Goal: Transaction & Acquisition: Purchase product/service

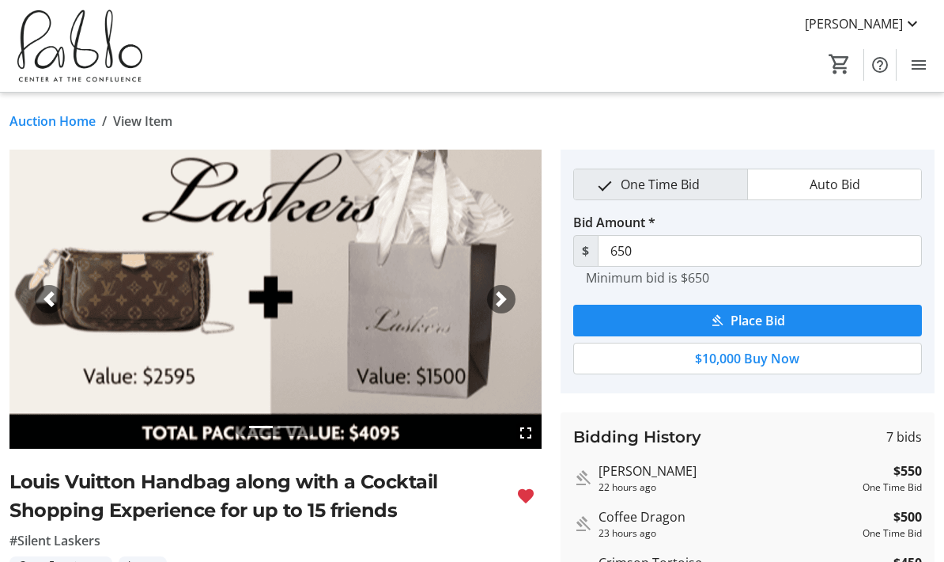
type input "750"
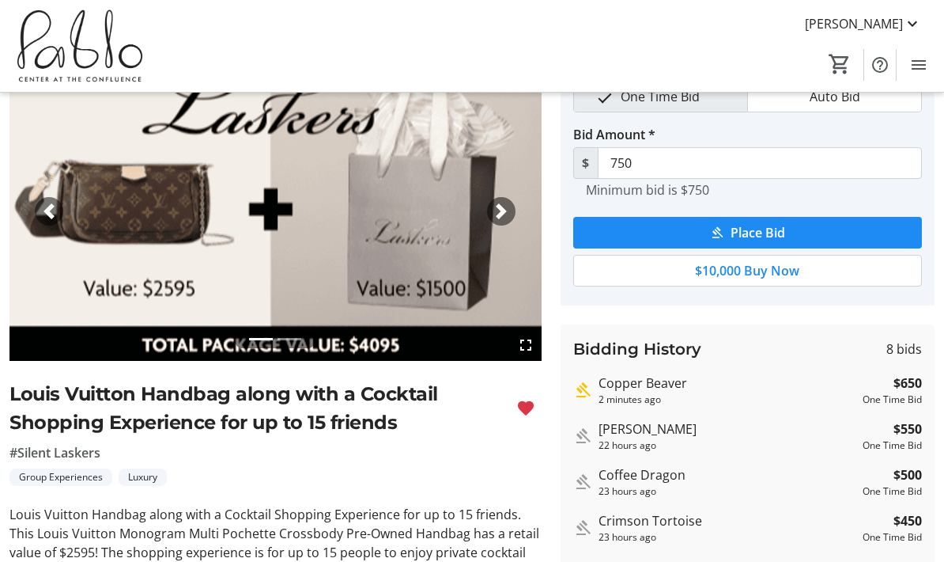
scroll to position [87, 0]
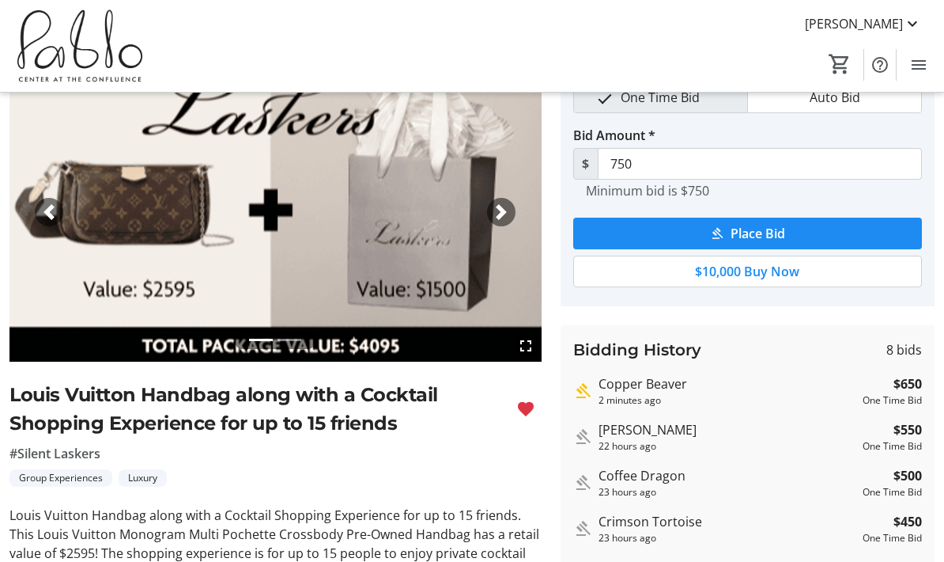
click at [503, 209] on span "button" at bounding box center [502, 212] width 16 height 16
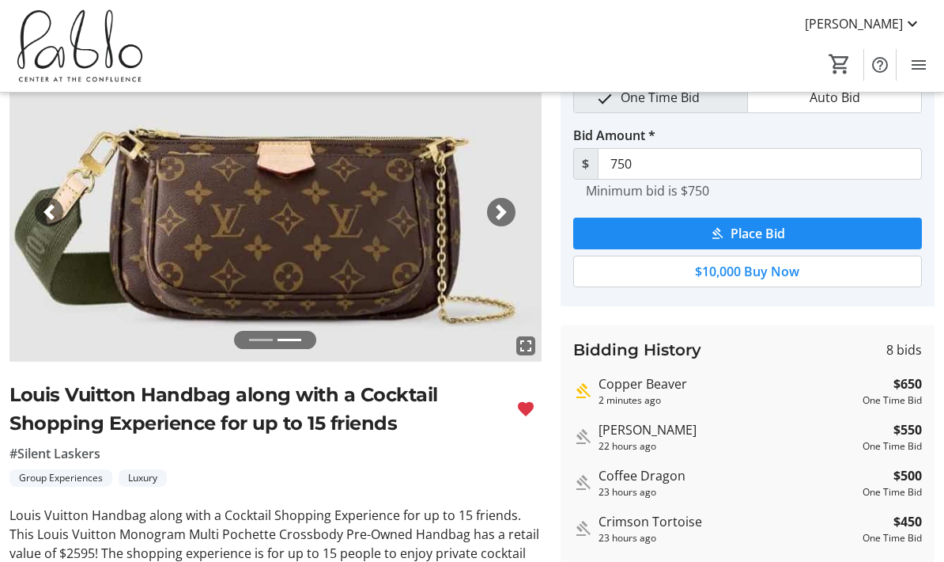
click at [501, 215] on span "button" at bounding box center [502, 212] width 16 height 16
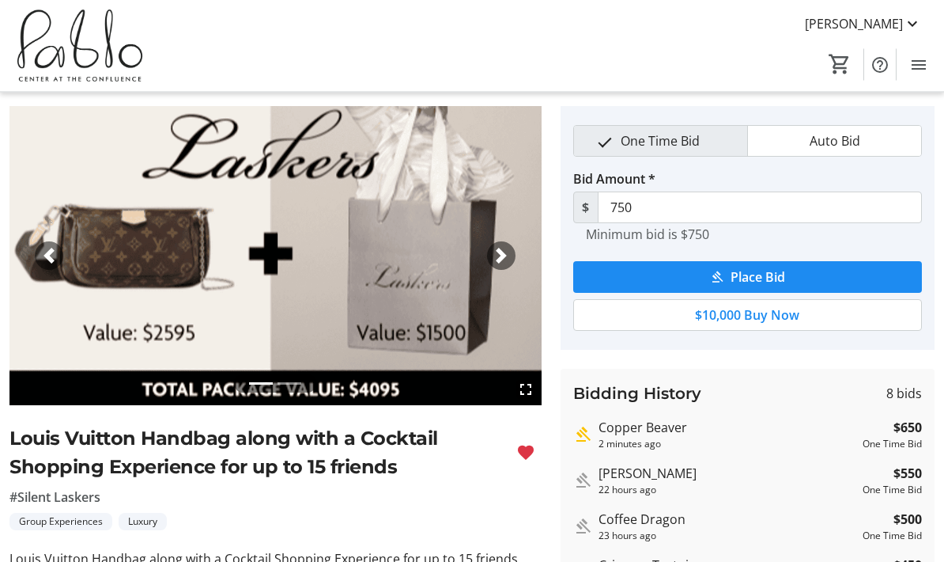
scroll to position [0, 0]
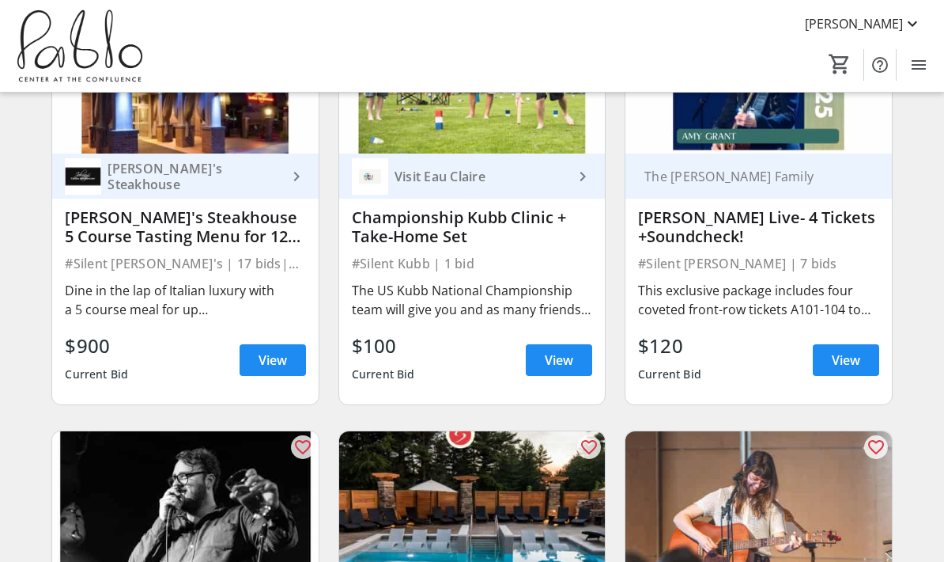
scroll to position [643, 0]
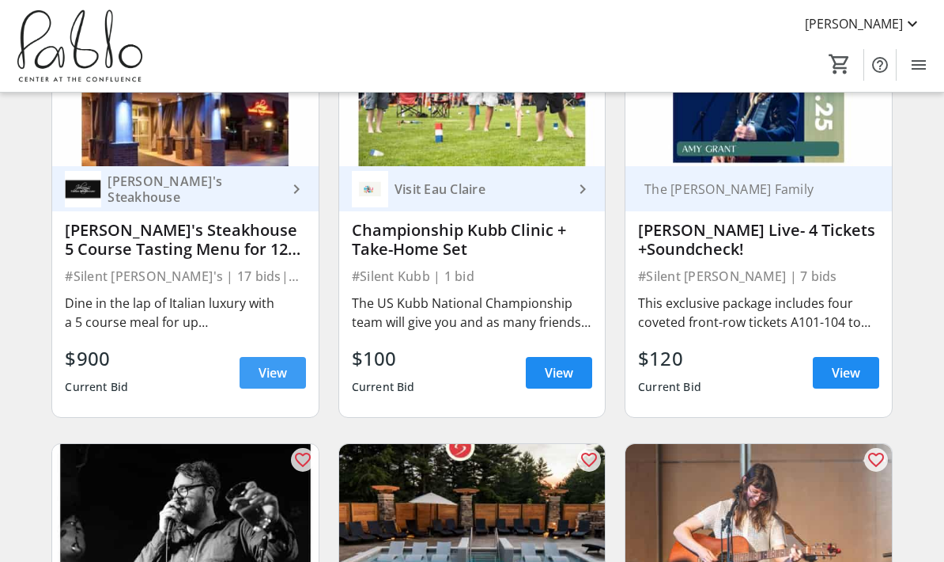
click at [265, 372] on span "View" at bounding box center [273, 372] width 28 height 19
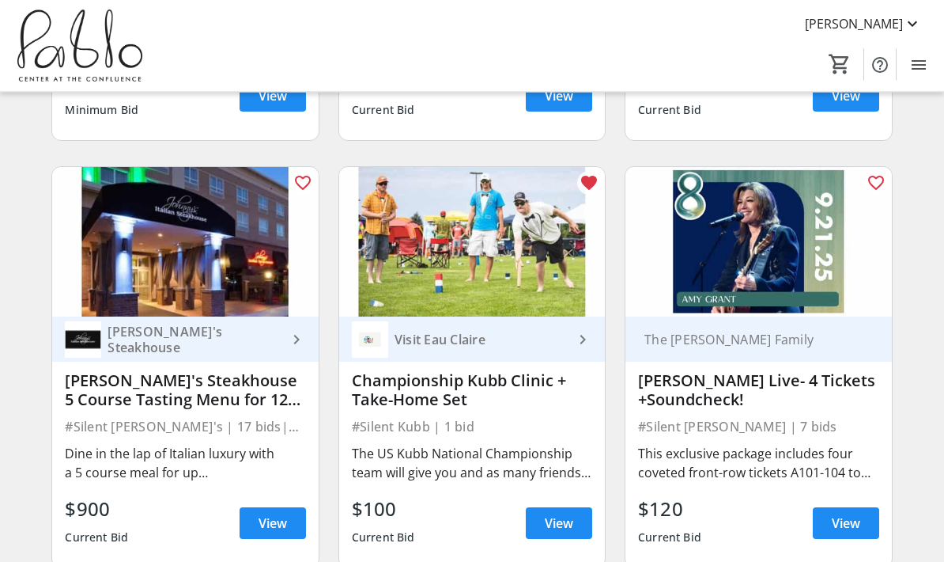
scroll to position [493, 0]
click at [562, 535] on span at bounding box center [559, 523] width 66 height 38
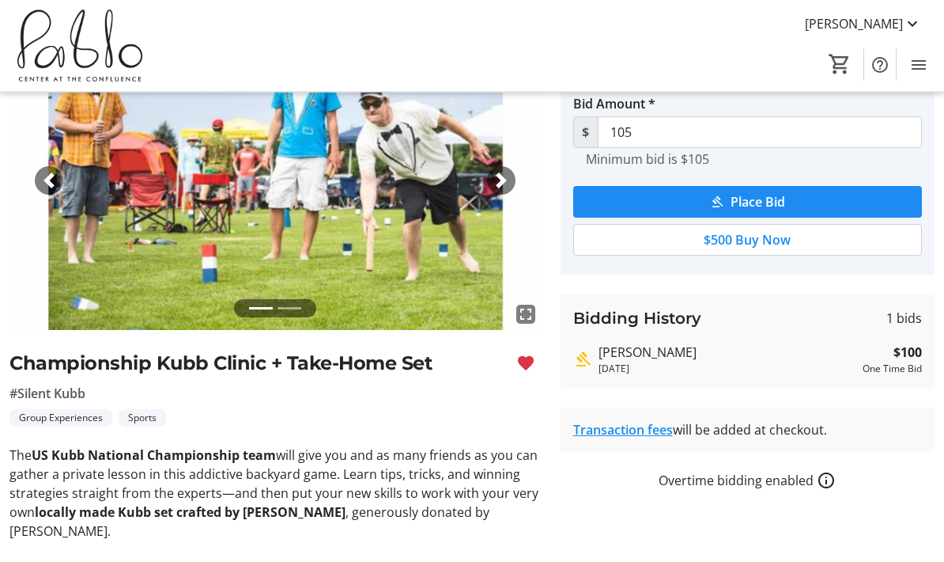
scroll to position [119, 0]
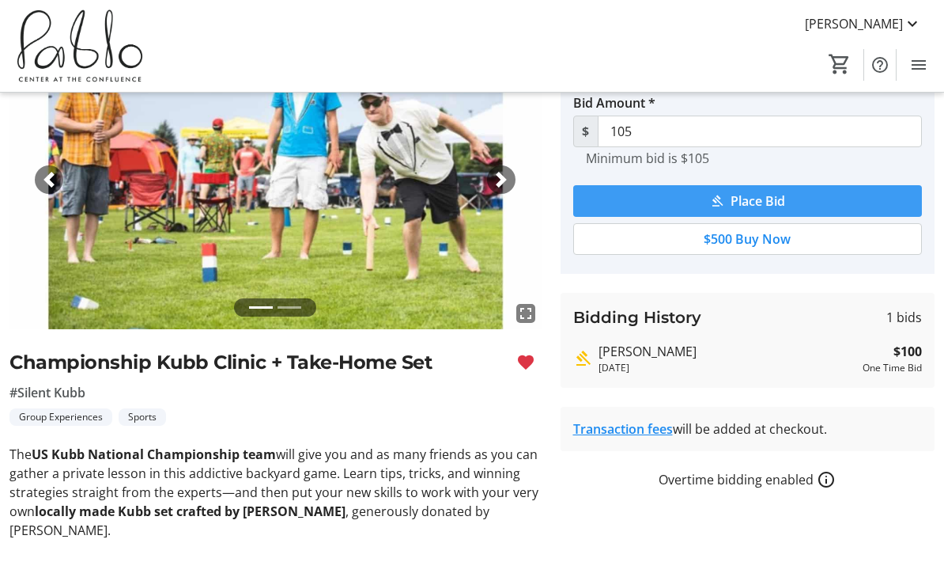
click at [816, 202] on span "submit" at bounding box center [748, 201] width 350 height 38
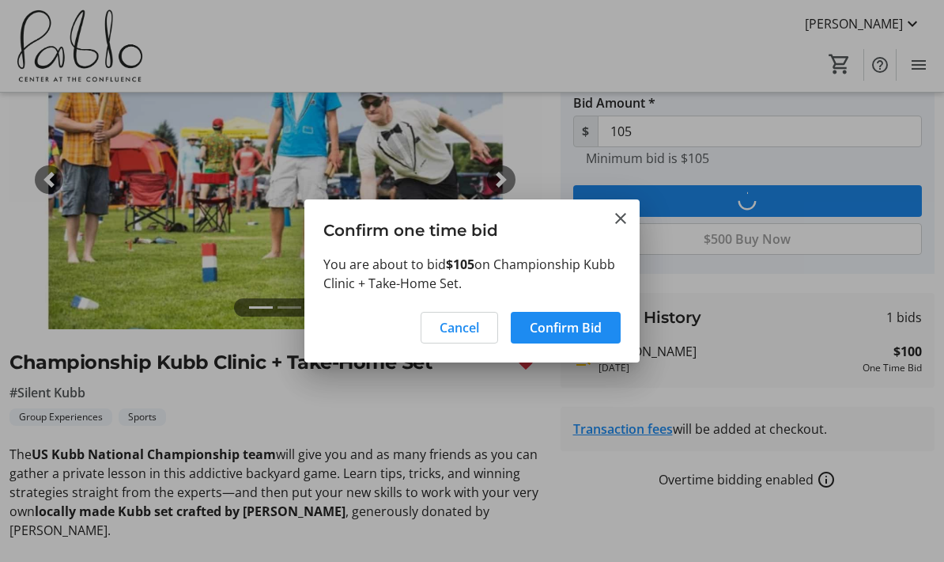
scroll to position [0, 0]
click at [594, 315] on span at bounding box center [566, 327] width 110 height 38
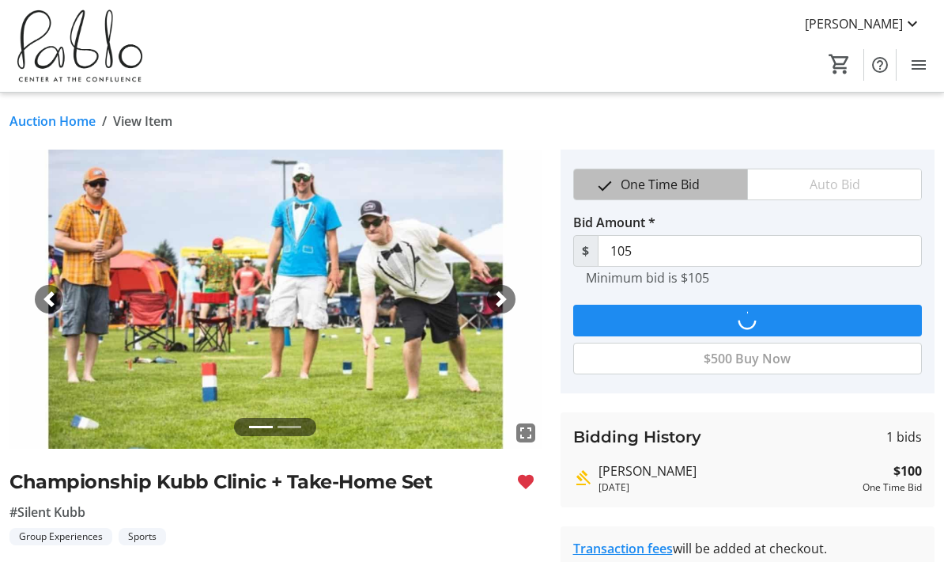
scroll to position [119, 0]
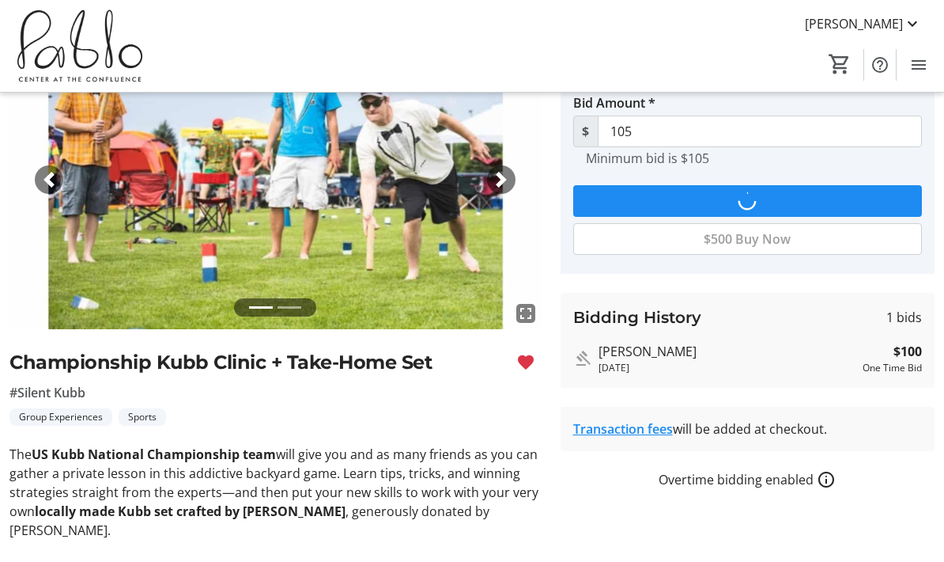
type input "110"
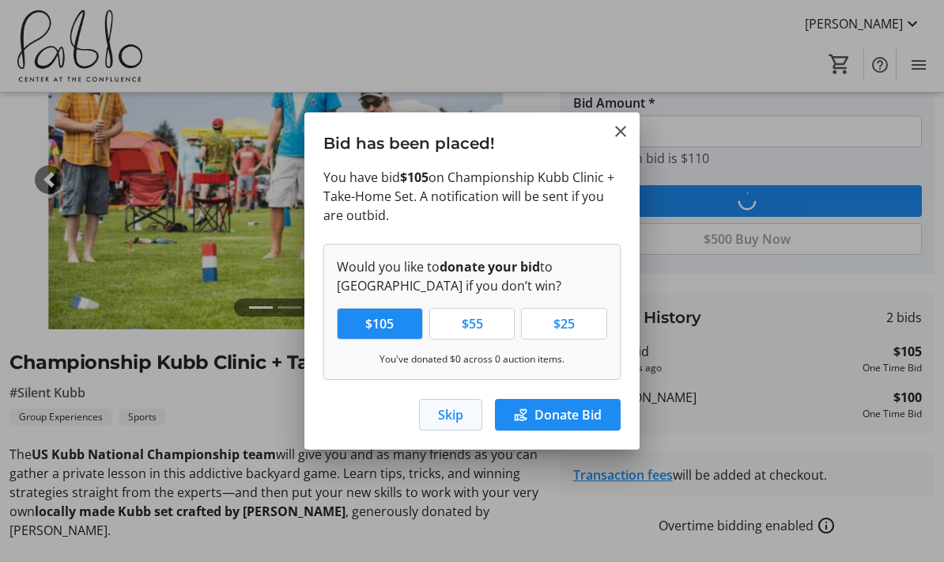
click at [462, 410] on span "Skip" at bounding box center [450, 414] width 25 height 19
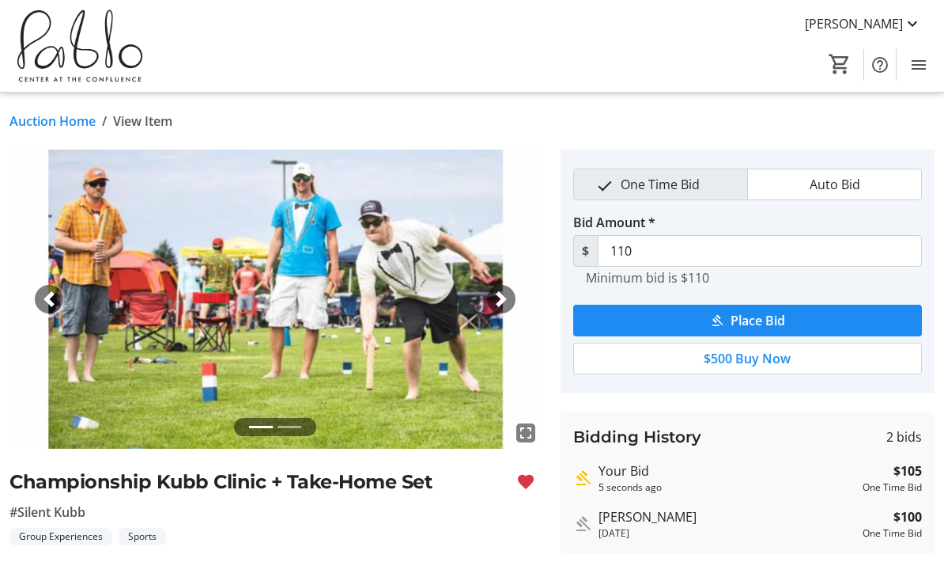
scroll to position [119, 0]
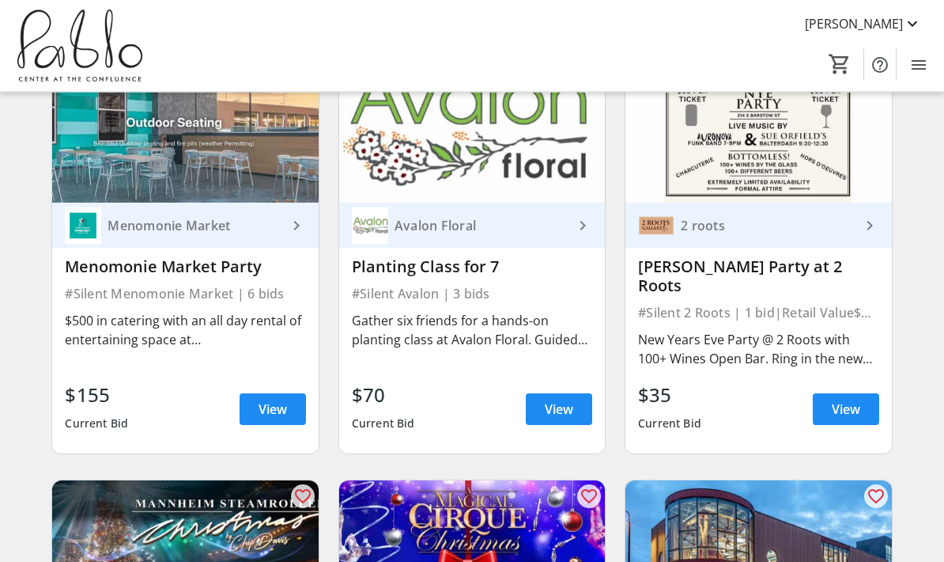
scroll to position [1889, 0]
click at [859, 399] on span "View" at bounding box center [846, 408] width 28 height 19
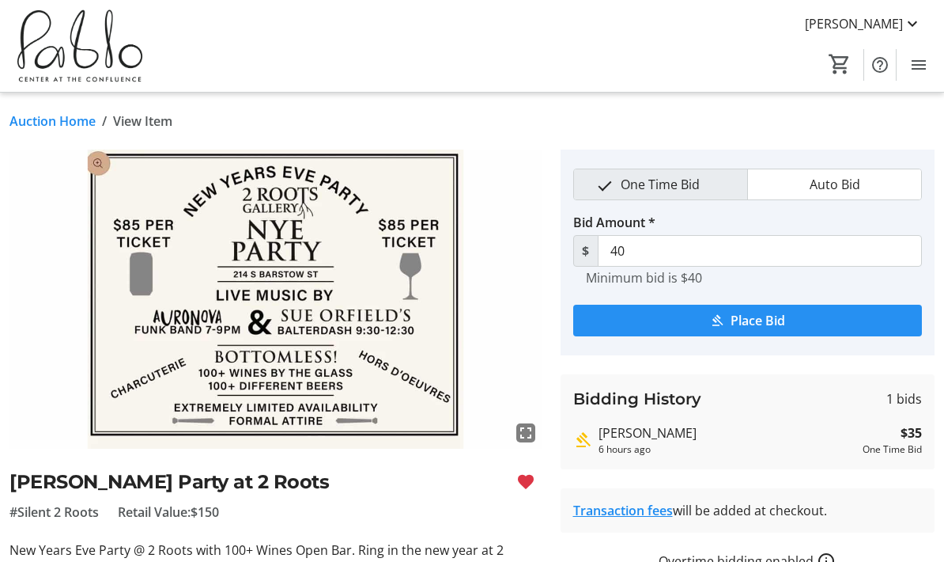
click at [825, 327] on span "submit" at bounding box center [748, 320] width 350 height 38
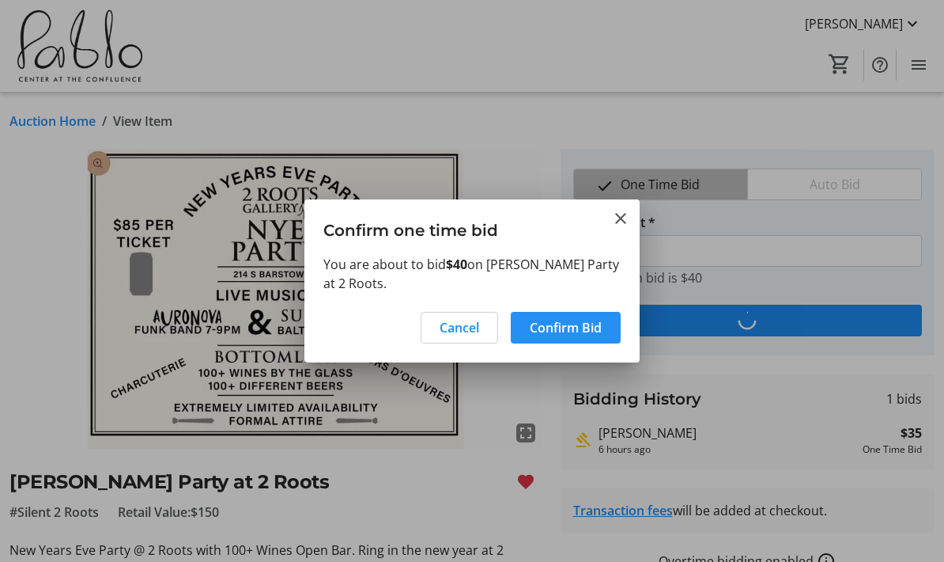
click at [603, 312] on span at bounding box center [566, 327] width 110 height 38
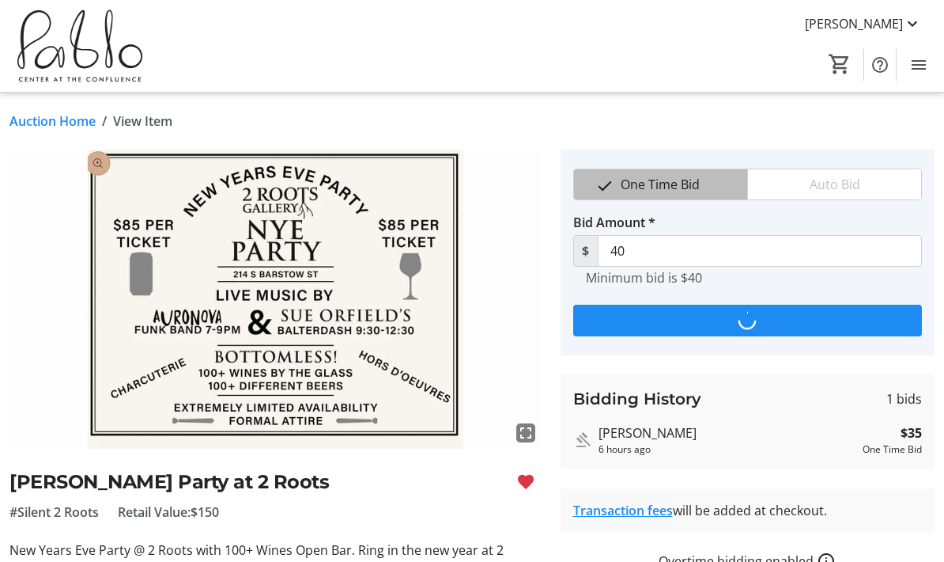
type input "45"
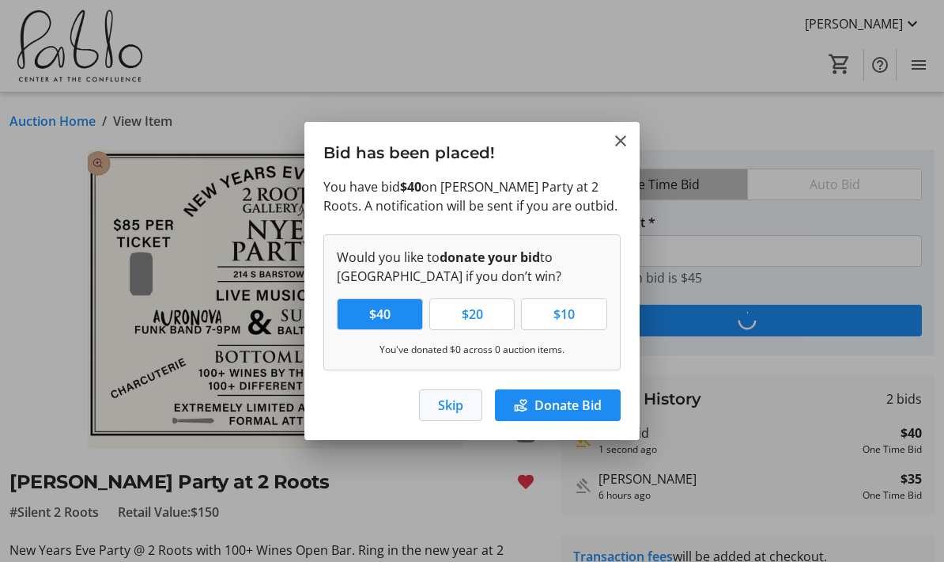
click at [458, 410] on span "Skip" at bounding box center [450, 404] width 25 height 19
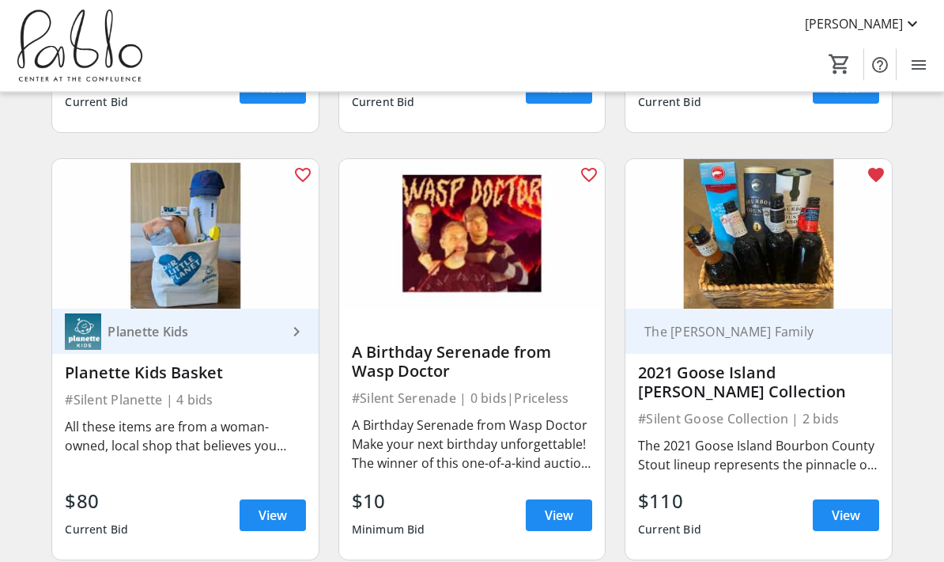
scroll to position [2637, 0]
click at [856, 505] on span "View" at bounding box center [846, 514] width 28 height 19
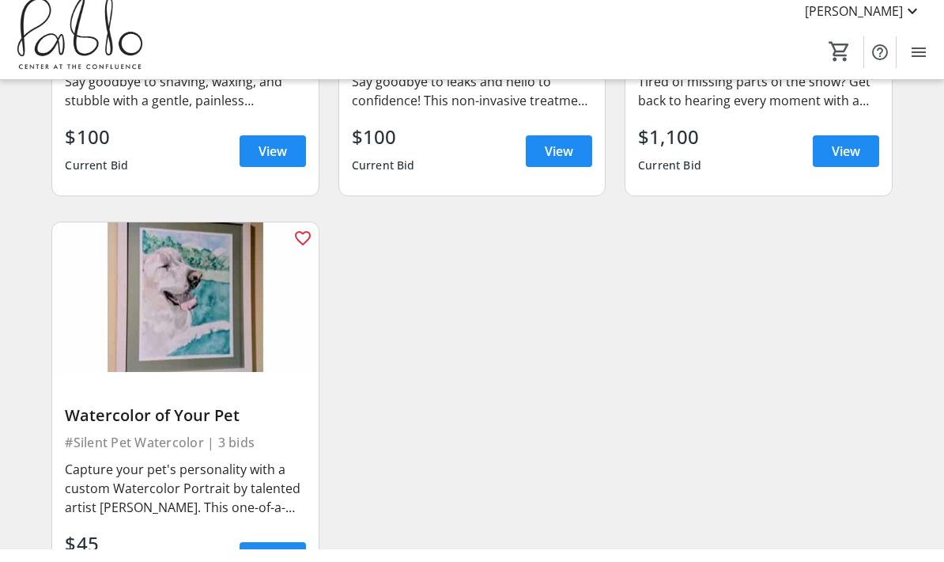
scroll to position [4333, 0]
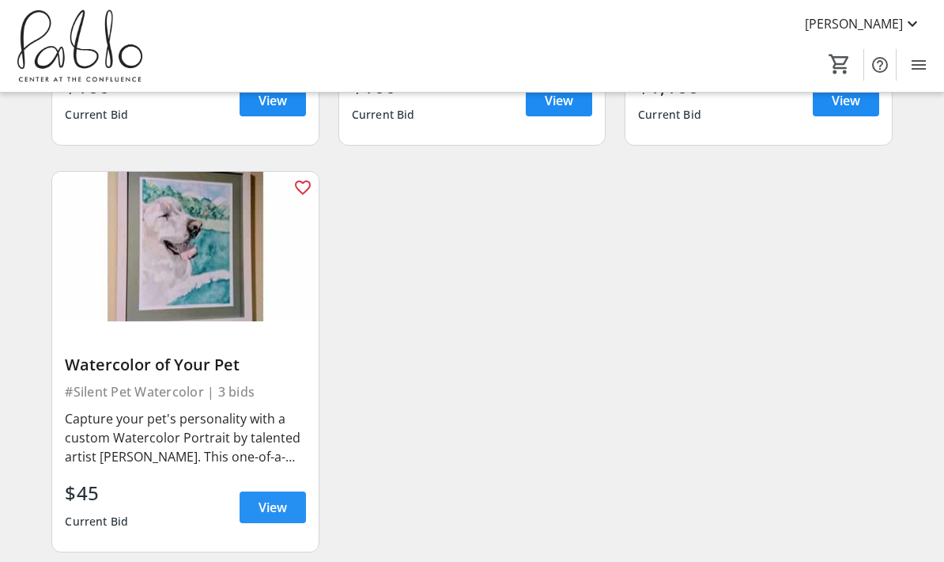
click at [274, 497] on span "View" at bounding box center [273, 506] width 28 height 19
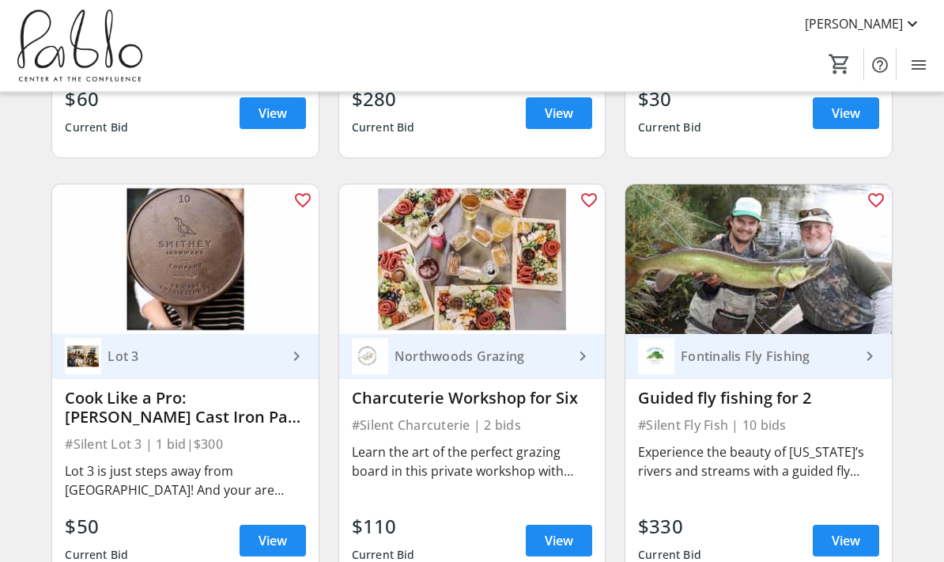
scroll to position [1330, 0]
click at [564, 547] on span "View" at bounding box center [559, 540] width 28 height 19
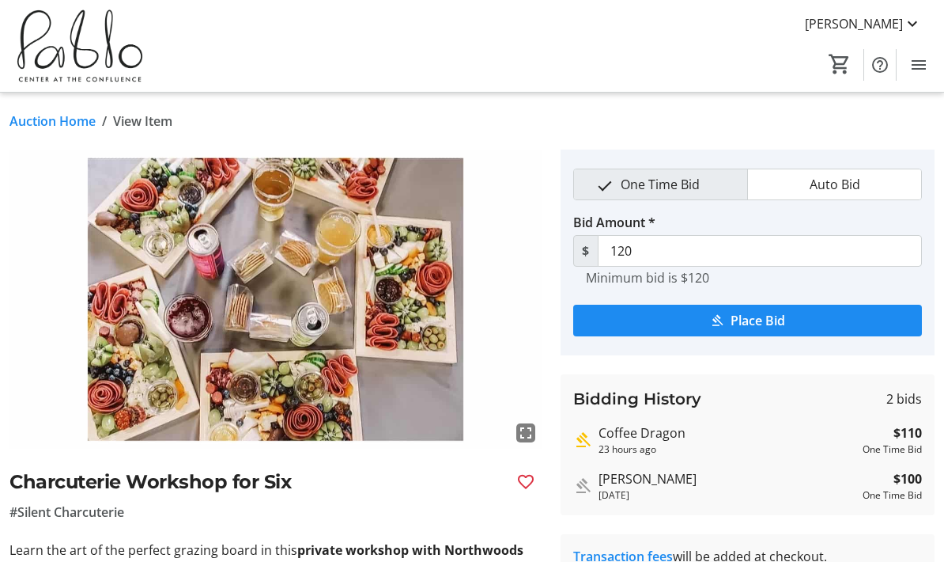
scroll to position [4, 0]
